Goal: Transaction & Acquisition: Purchase product/service

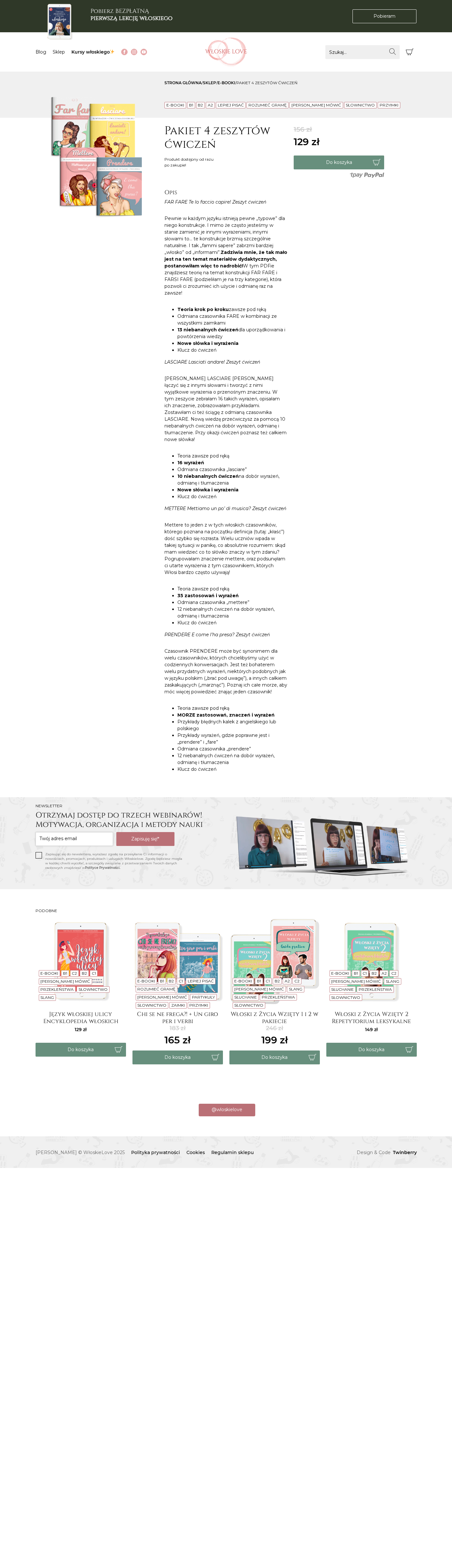
scroll to position [0, -3227]
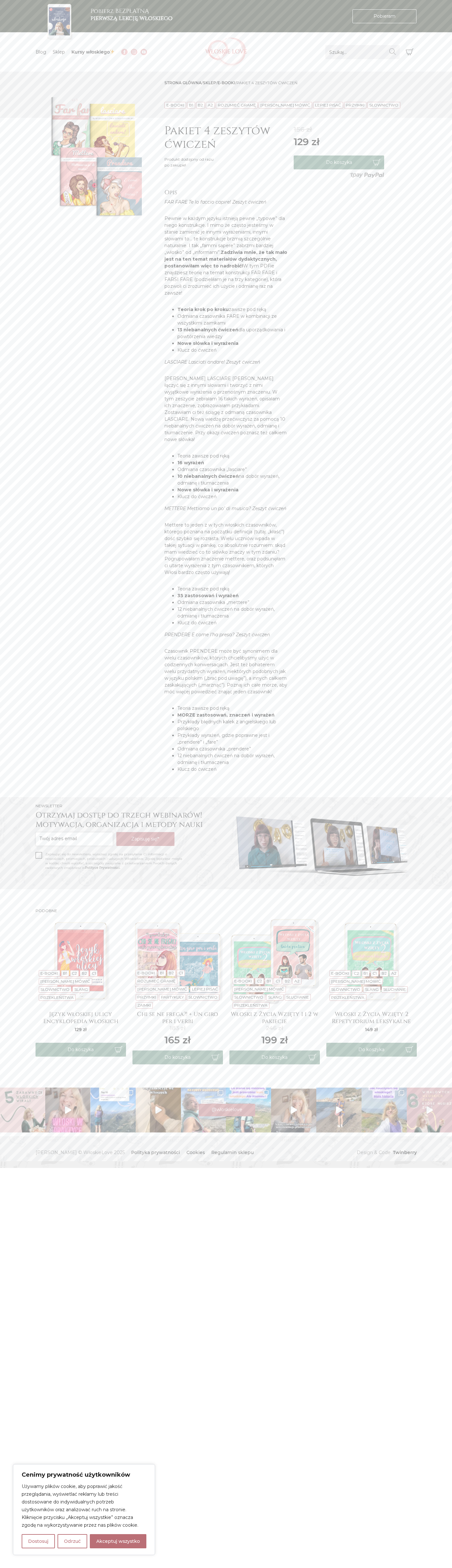
click at [118, 1542] on button "Akceptuj wszystko" at bounding box center [118, 1541] width 57 height 14
checkbox input "true"
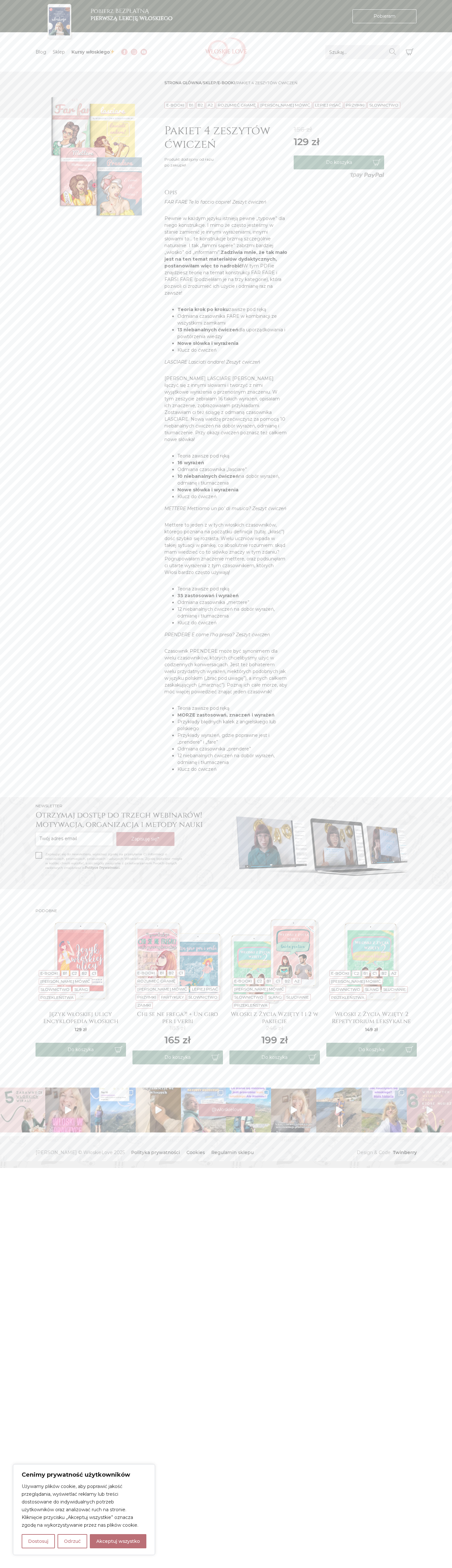
checkbox input "true"
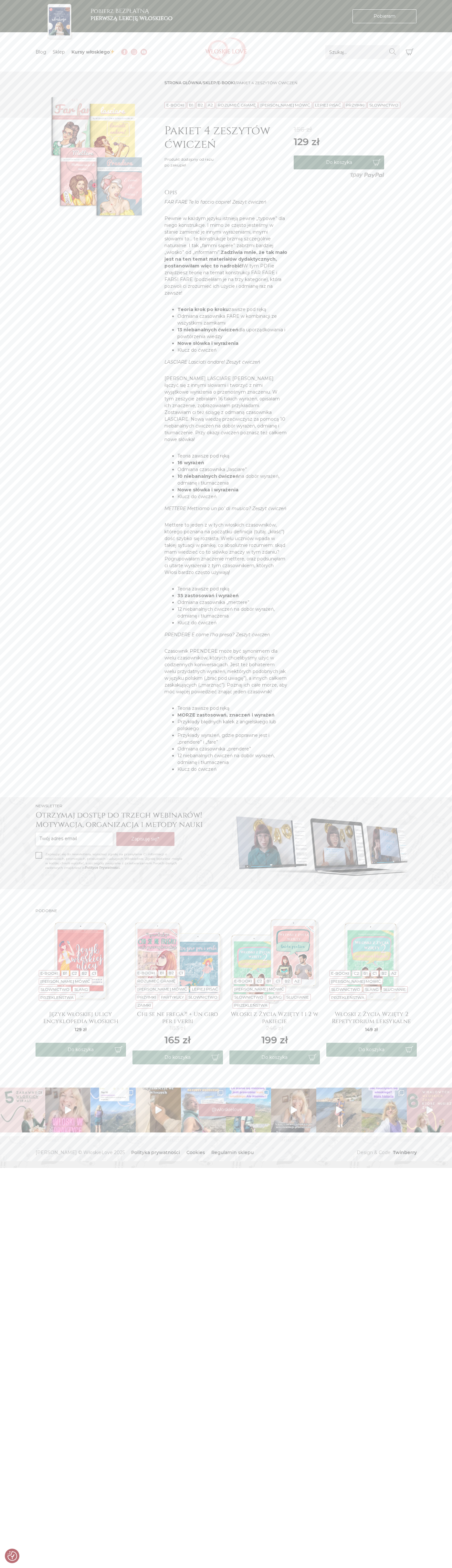
click at [339, 163] on button "Do koszyka" at bounding box center [339, 163] width 91 height 14
click at [409, 52] on icon "Koszyk" at bounding box center [409, 52] width 8 height 8
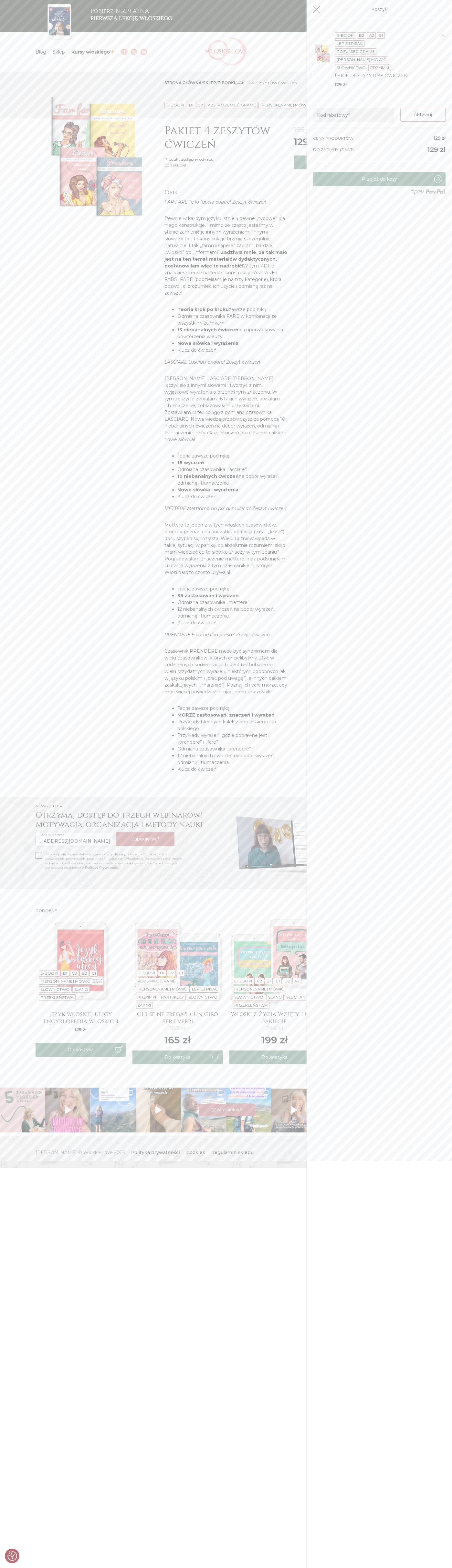
scroll to position [0, 18]
type input "johnsmith009@storebotmail.joonix.net"
click at [379, 179] on link "Przejdź do kasy" at bounding box center [379, 179] width 132 height 14
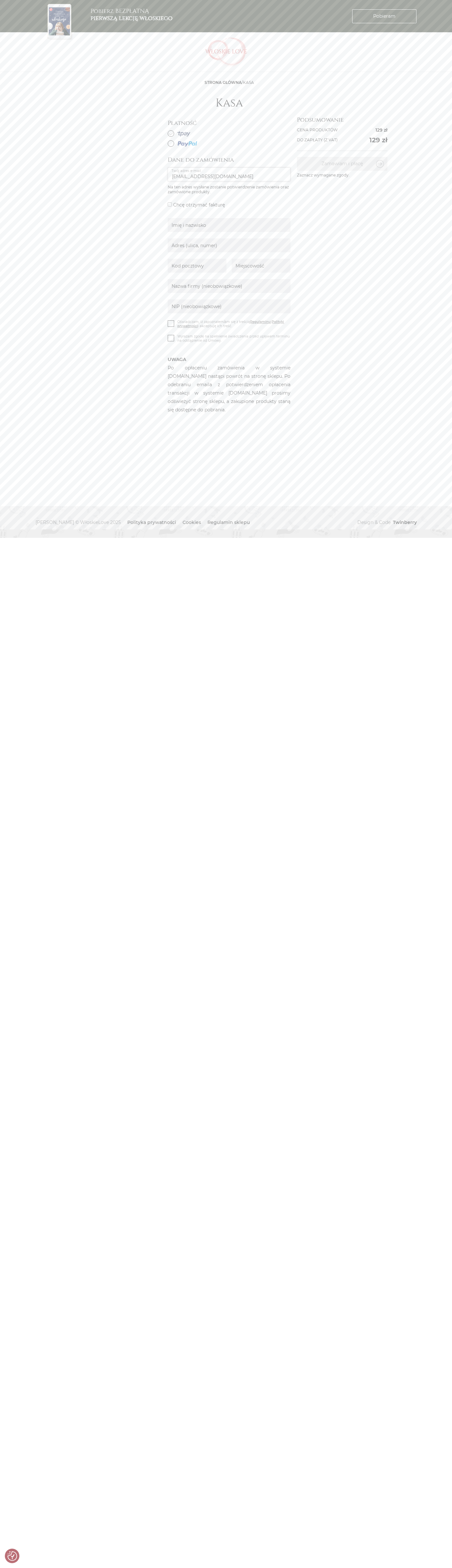
type input "johnsmith009@storebotmail.joonix.net"
type input "Kowalski"
type input "Warsaw Financial Center, Emilii Plater 53"
type input "00-113"
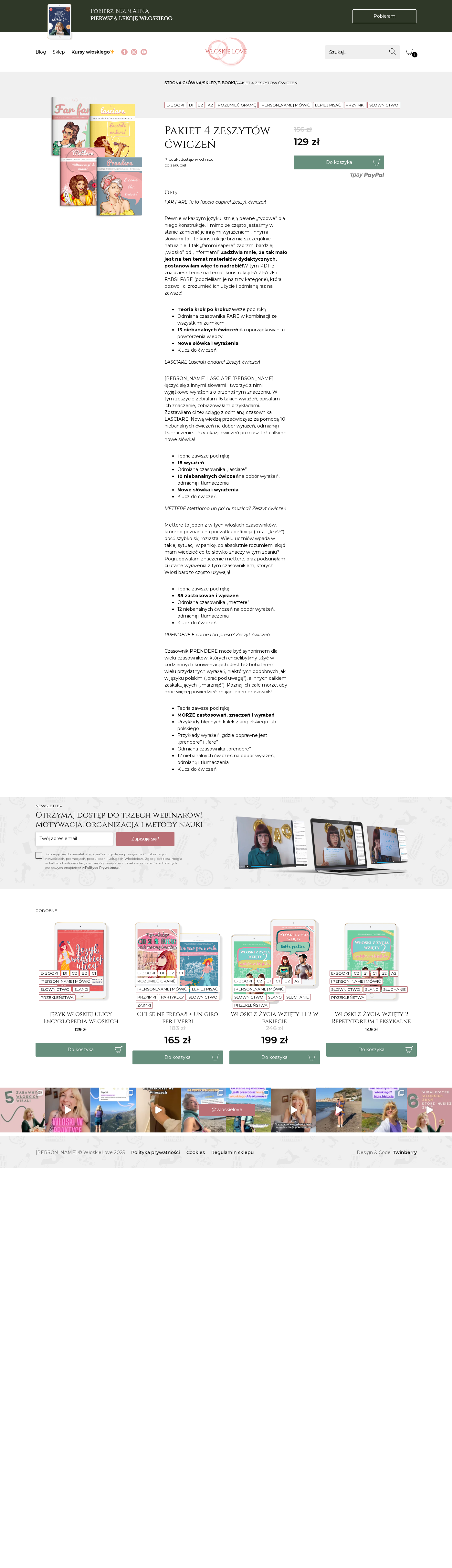
scroll to position [0, -3227]
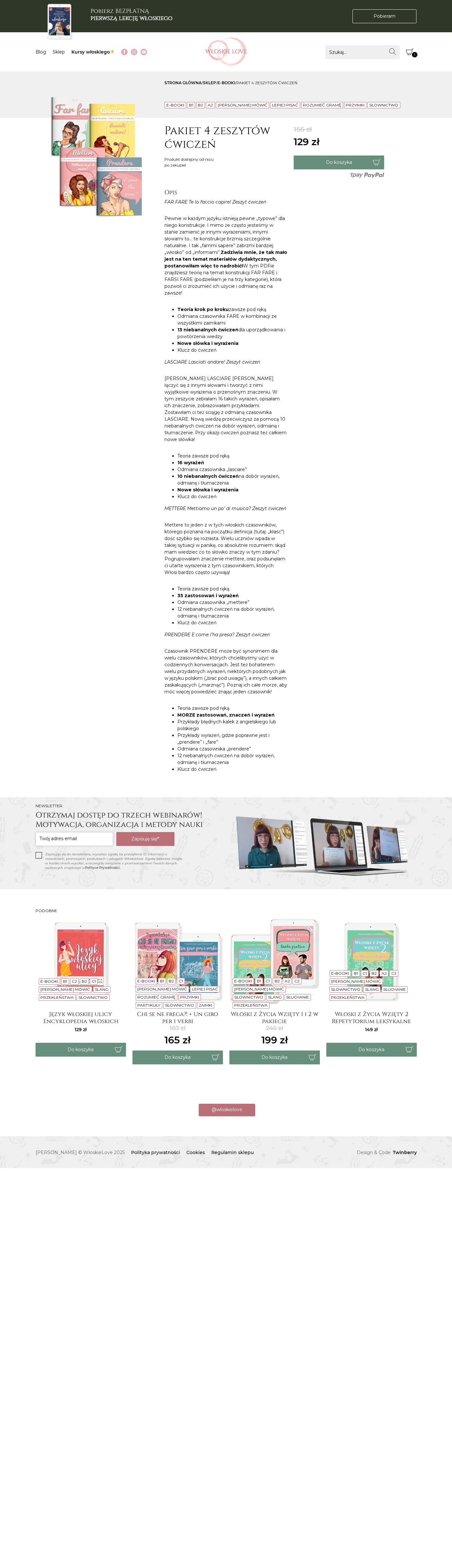
scroll to position [0, -3227]
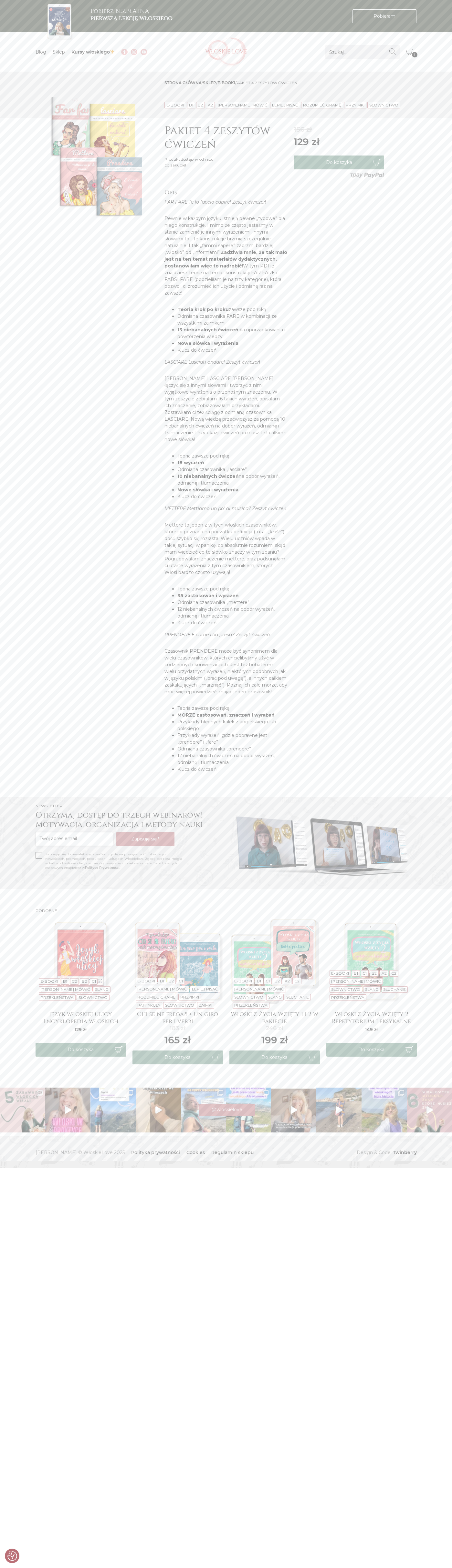
click at [409, 52] on icon "Koszyk" at bounding box center [409, 52] width 8 height 8
